Goal: Task Accomplishment & Management: Manage account settings

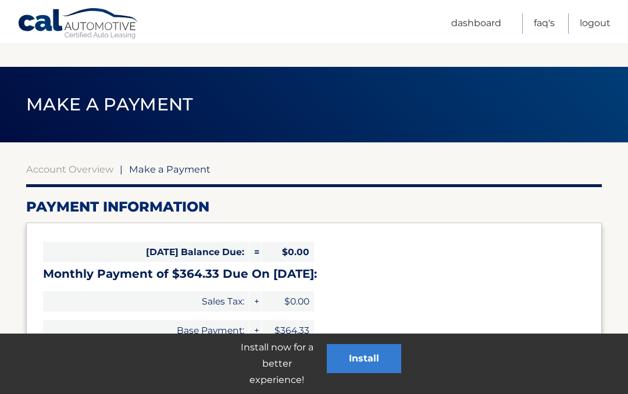
select select "OWEwZmUyYTgtZTUyMS00ZjAyLThjOTMtYmY1MzI3YTU1ZmY2"
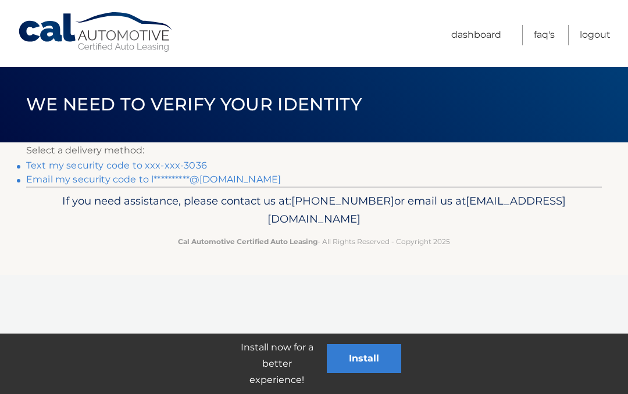
click at [187, 165] on link "Text my security code to xxx-xxx-3036" at bounding box center [116, 165] width 181 height 11
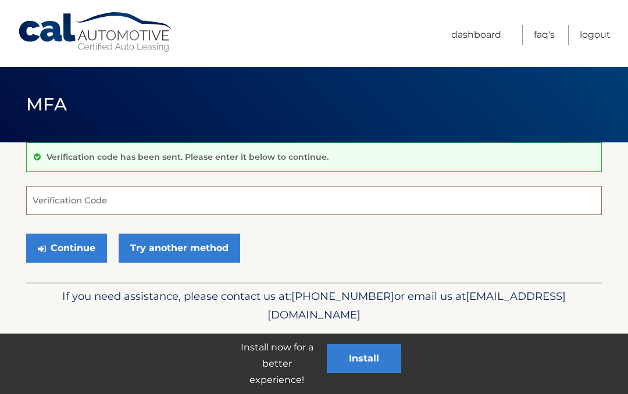
click at [73, 198] on input "Verification Code" at bounding box center [314, 200] width 576 height 29
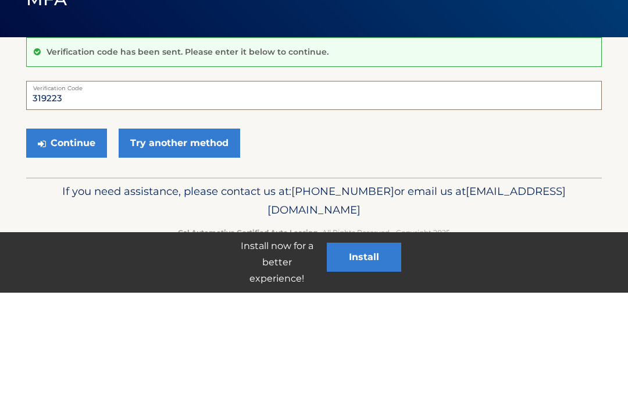
type input "319223"
click at [83, 234] on button "Continue" at bounding box center [66, 248] width 81 height 29
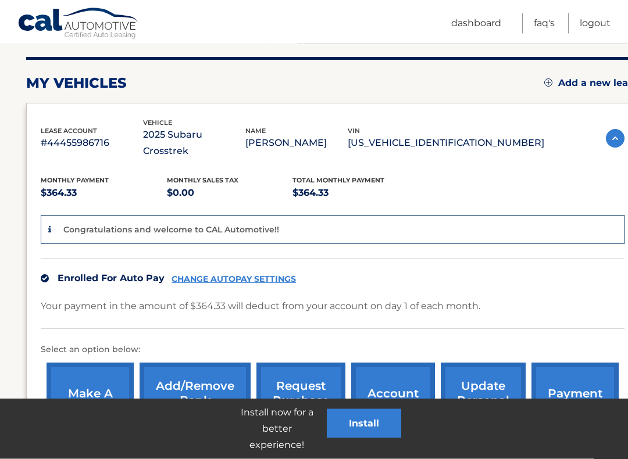
scroll to position [138, 0]
click at [242, 274] on link "CHANGE AUTOPAY SETTINGS" at bounding box center [234, 279] width 124 height 10
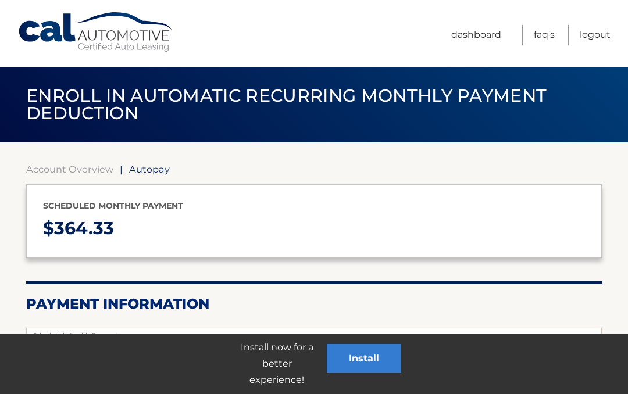
select select "OWEwZmUyYTgtZTUyMS00ZjAyLThjOTMtYmY1MzI3YTU1ZmY2"
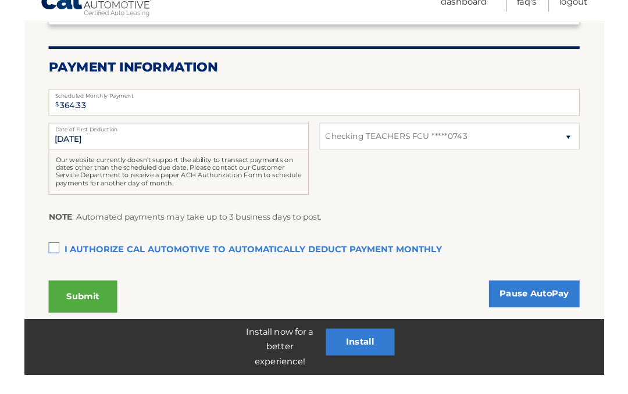
scroll to position [277, 0]
